Goal: Transaction & Acquisition: Purchase product/service

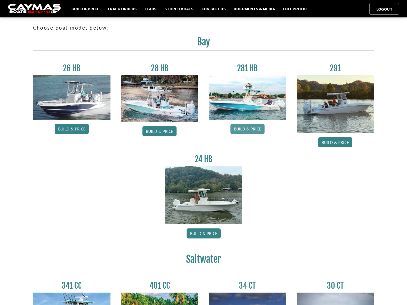
click at [248, 131] on link "Build & Price" at bounding box center [247, 129] width 34 height 10
click at [247, 132] on link "Build & Price" at bounding box center [247, 129] width 34 height 10
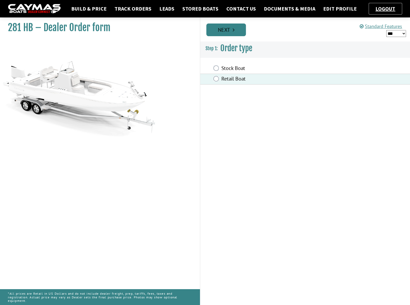
click at [229, 31] on link "Next" at bounding box center [227, 30] width 40 height 13
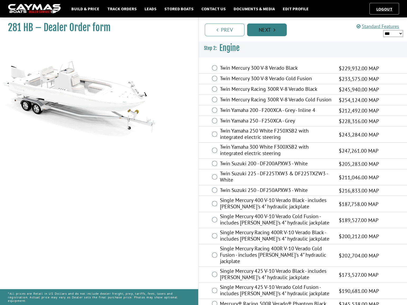
click at [274, 30] on icon "Pagination" at bounding box center [274, 29] width 2 height 5
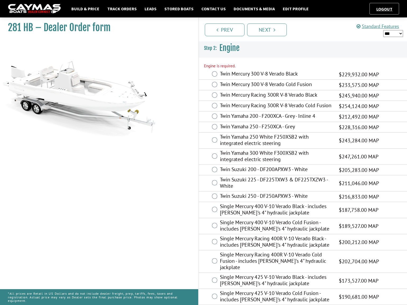
click at [218, 162] on div "Twin Yamaha 300 White F300XSB2 with integrated electric steering $247,261.00 MA…" at bounding box center [303, 157] width 208 height 16
click at [220, 160] on label "Twin Yamaha 300 White F300XSB2 with integrated electric steering" at bounding box center [276, 157] width 112 height 14
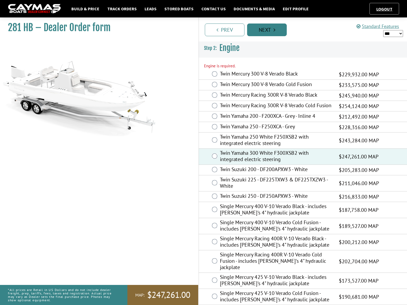
click at [269, 33] on link "Next" at bounding box center [267, 30] width 40 height 13
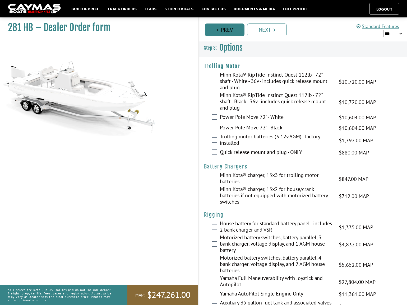
click at [234, 30] on link "Prev" at bounding box center [225, 30] width 40 height 13
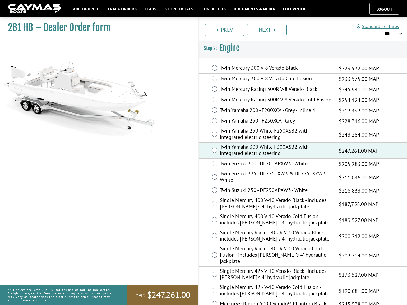
click at [257, 142] on label "Twin Yamaha 250 White F250XSB2 with integrated electric steering" at bounding box center [276, 135] width 112 height 14
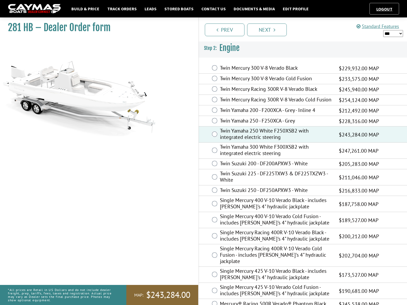
click at [256, 154] on label "Twin Yamaha 300 White F300XSB2 with integrated electric steering" at bounding box center [276, 151] width 112 height 14
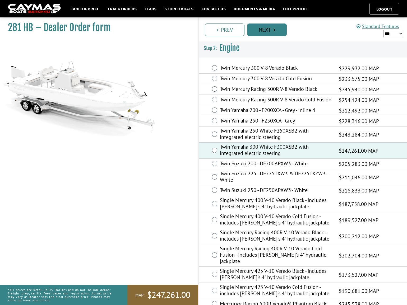
click at [277, 28] on link "Next" at bounding box center [267, 30] width 40 height 13
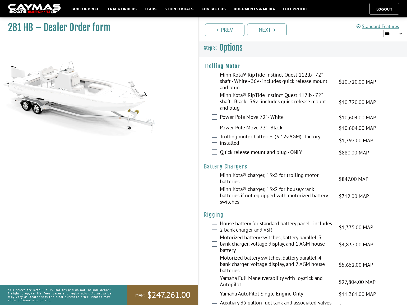
click at [144, 169] on div "281 HB – Dealer Order form" at bounding box center [96, 167] width 203 height 305
